Goal: Navigation & Orientation: Find specific page/section

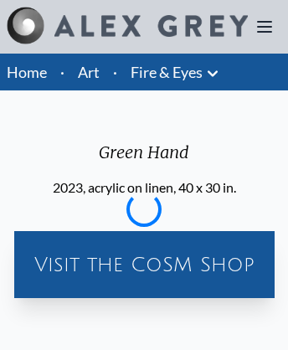
click at [27, 72] on link "Home" at bounding box center [27, 72] width 40 height 18
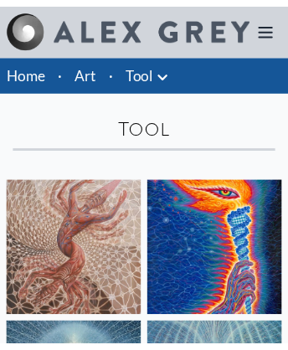
scroll to position [4707, 0]
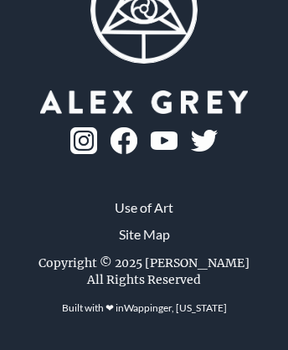
click at [144, 218] on link "Use of Art" at bounding box center [144, 208] width 59 height 20
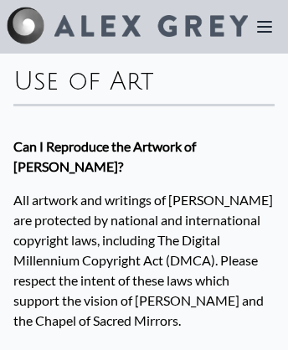
scroll to position [2988, 0]
